Goal: Manage account settings

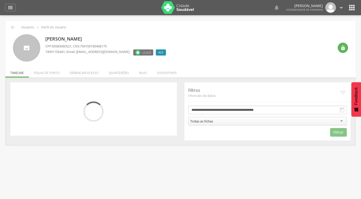
click at [121, 72] on li "Quarteirões" at bounding box center [119, 72] width 30 height 12
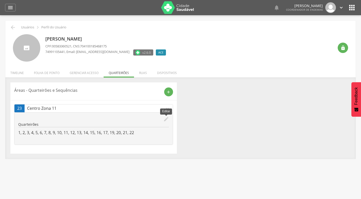
click at [167, 118] on icon "edit" at bounding box center [166, 119] width 6 height 6
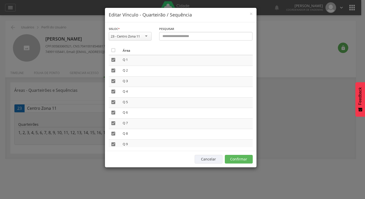
drag, startPoint x: 252, startPoint y: 60, endPoint x: 248, endPoint y: 75, distance: 15.7
click at [251, 81] on div " Área  Q 1  Q 2  Q 3  Q 4  Q 5  Q 6  Q 7  Q 8  Q 9  Q 10  Q 11  Q …" at bounding box center [181, 96] width 144 height 101
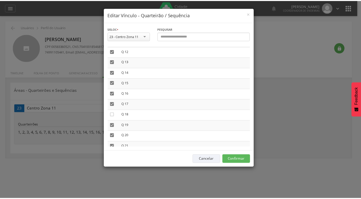
scroll to position [145, 0]
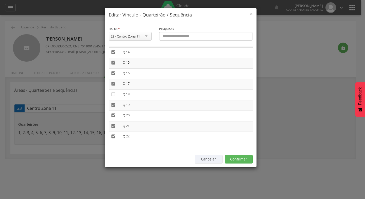
click at [112, 94] on icon "" at bounding box center [113, 94] width 5 height 5
click at [245, 156] on button "Confirmar" at bounding box center [239, 159] width 28 height 9
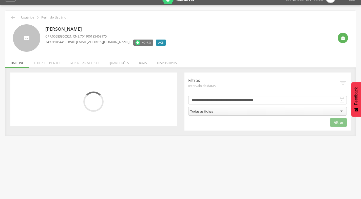
scroll to position [15, 0]
